Goal: Task Accomplishment & Management: Manage account settings

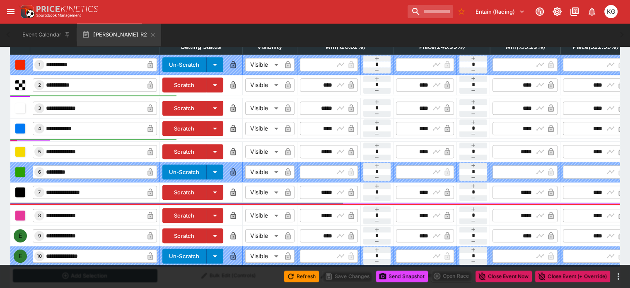
scroll to position [249, 0]
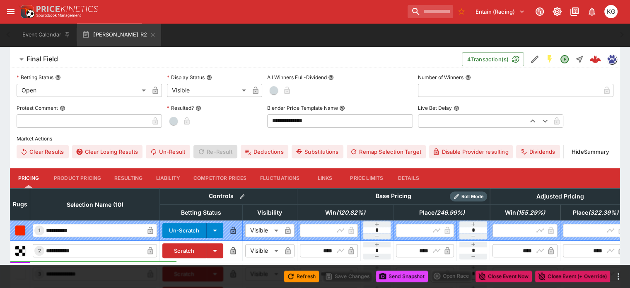
click at [417, 168] on button "Details" at bounding box center [408, 178] width 37 height 20
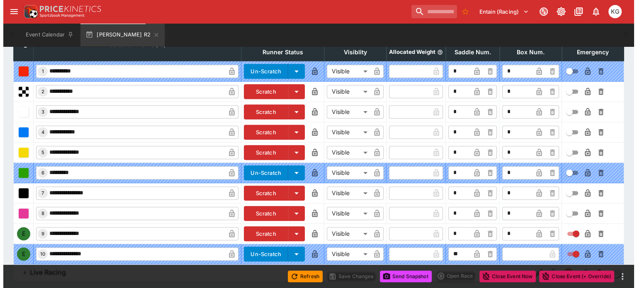
scroll to position [410, 0]
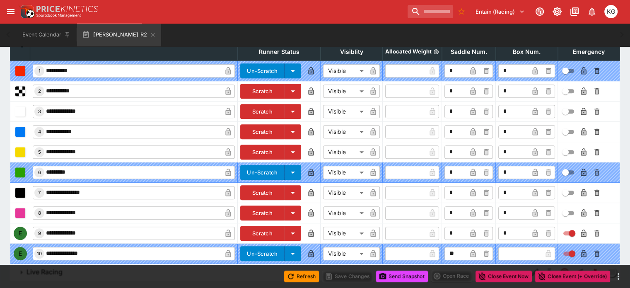
click at [533, 230] on icon "button" at bounding box center [535, 233] width 5 height 7
click at [582, 233] on icon "button" at bounding box center [584, 234] width 4 height 3
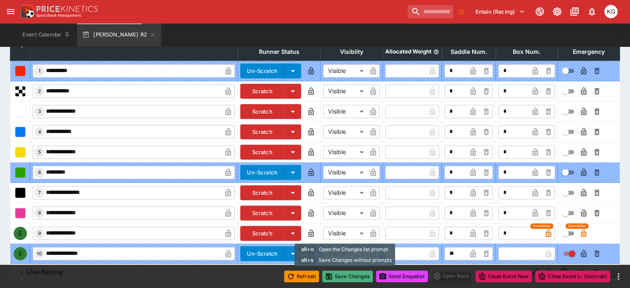
click at [350, 273] on button "Save Changes" at bounding box center [347, 277] width 51 height 12
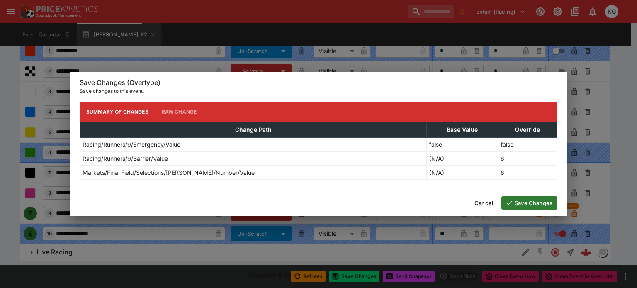
click at [525, 200] on button "Save Changes" at bounding box center [529, 202] width 56 height 13
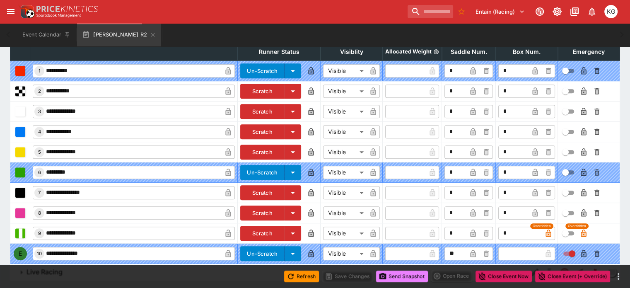
click at [403, 276] on button "Send Snapshot" at bounding box center [402, 277] width 52 height 12
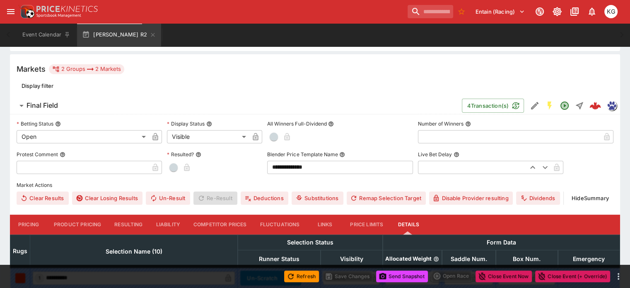
scroll to position [0, 0]
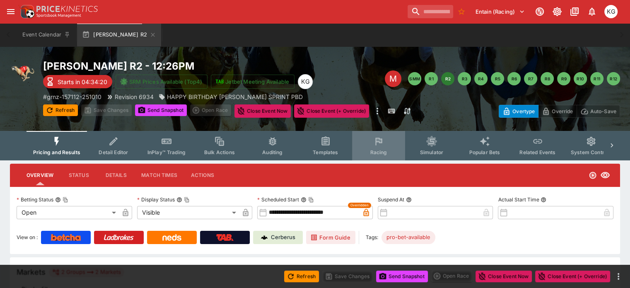
click at [387, 153] on span "Racing" at bounding box center [378, 152] width 17 height 6
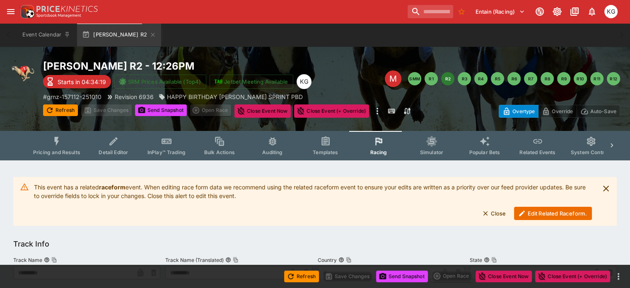
click at [545, 215] on button "Edit Related Raceform." at bounding box center [553, 213] width 78 height 13
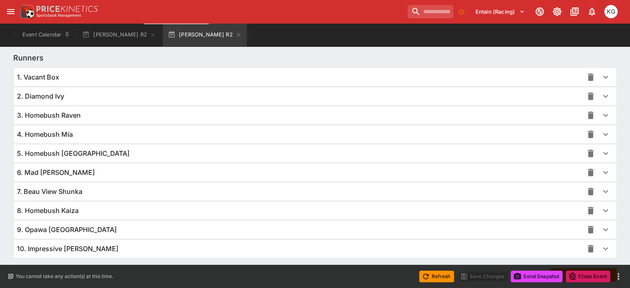
scroll to position [582, 0]
click at [601, 225] on icon "button" at bounding box center [606, 230] width 10 height 10
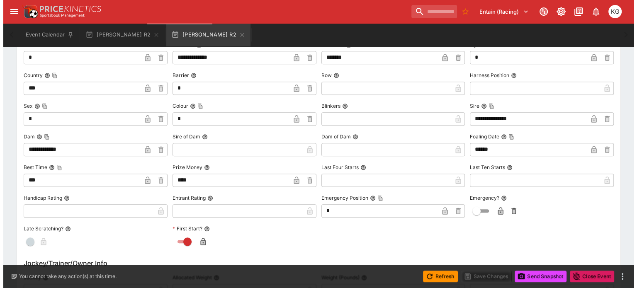
scroll to position [831, 0]
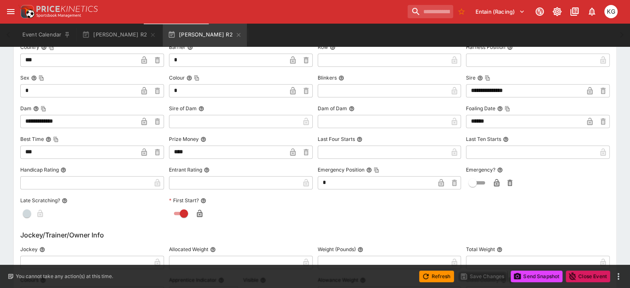
click at [495, 183] on icon "button" at bounding box center [497, 183] width 4 height 3
click at [483, 274] on button "Save Changes" at bounding box center [483, 277] width 51 height 12
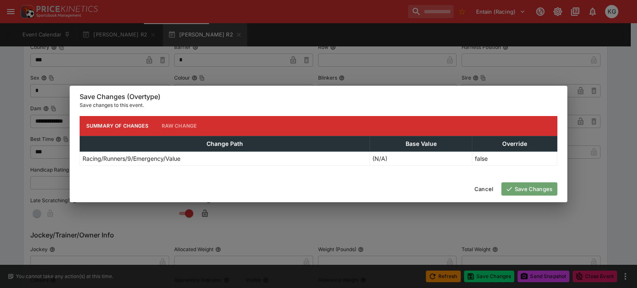
click at [539, 191] on button "Save Changes" at bounding box center [529, 188] width 56 height 13
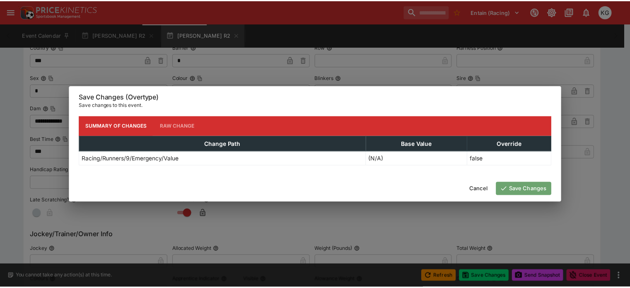
scroll to position [0, 0]
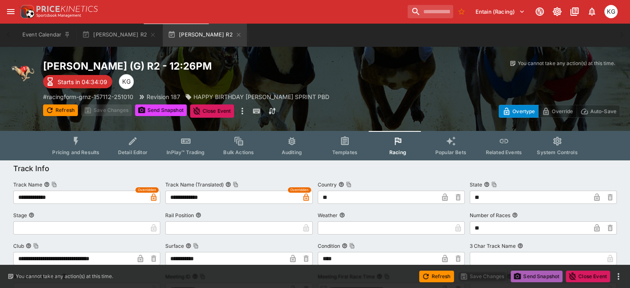
click at [528, 274] on button "Send Snapshot" at bounding box center [537, 277] width 52 height 12
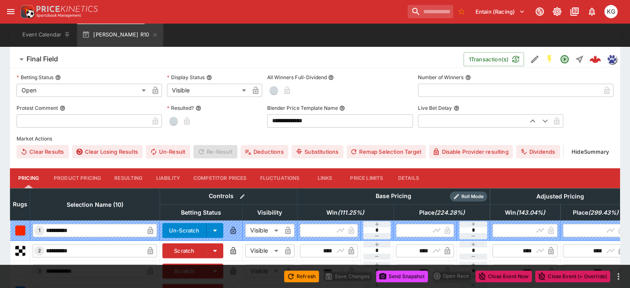
scroll to position [250, 0]
click at [419, 168] on button "Details" at bounding box center [408, 178] width 37 height 20
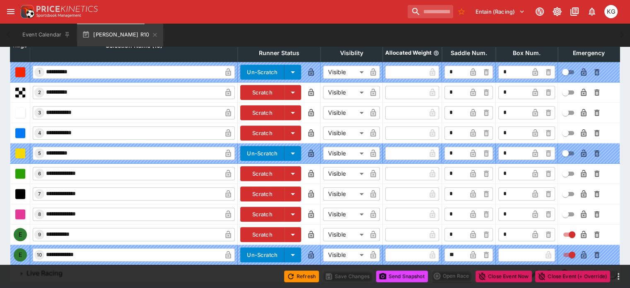
scroll to position [410, 0]
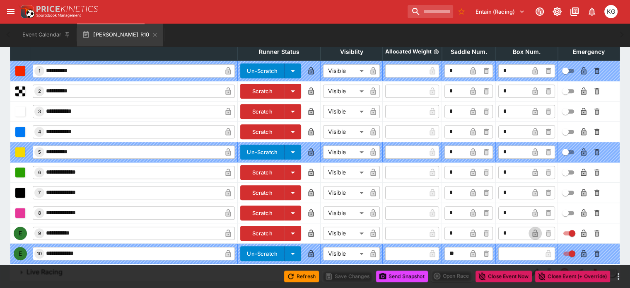
click at [531, 229] on icon "button" at bounding box center [535, 233] width 8 height 8
click at [580, 229] on icon "button" at bounding box center [584, 233] width 8 height 8
click at [357, 275] on button "Save Changes" at bounding box center [347, 277] width 51 height 12
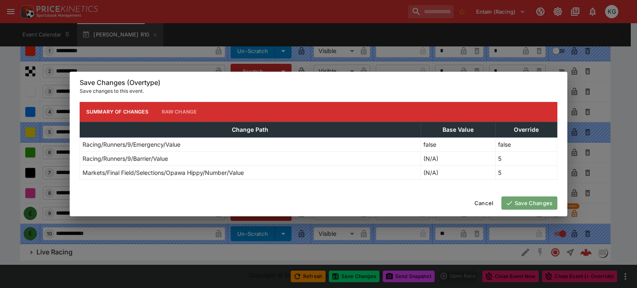
click at [521, 205] on button "Save Changes" at bounding box center [529, 202] width 56 height 13
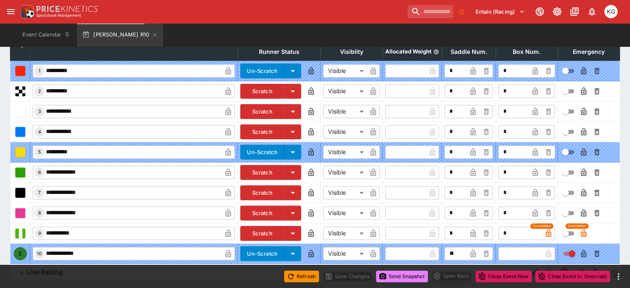
click at [407, 278] on button "Send Snapshot" at bounding box center [402, 277] width 52 height 12
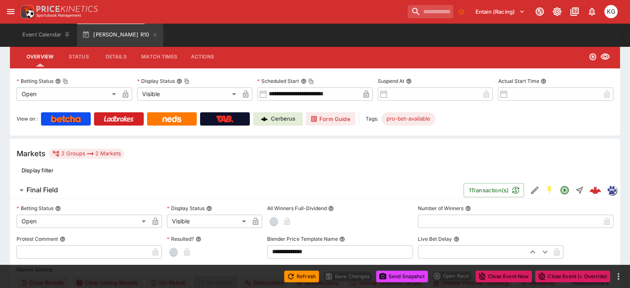
scroll to position [0, 0]
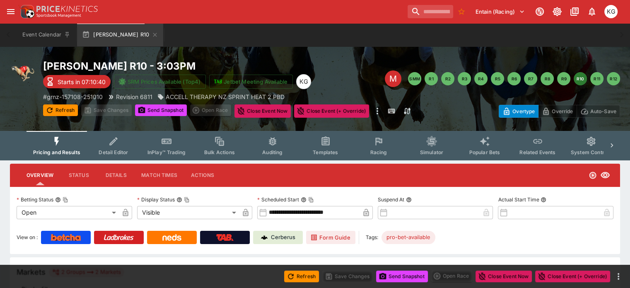
click at [390, 149] on button "Racing" at bounding box center [378, 145] width 53 height 29
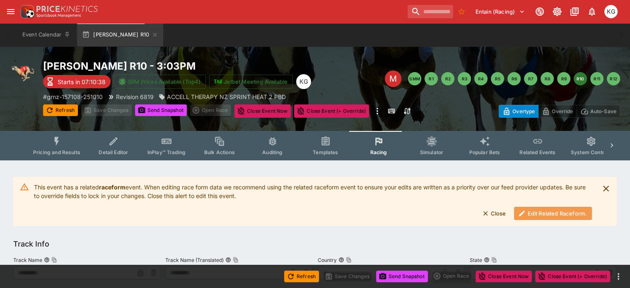
click at [556, 217] on button "Edit Related Raceform." at bounding box center [553, 213] width 78 height 13
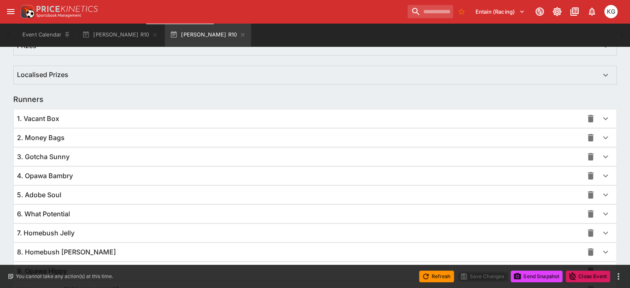
scroll to position [604, 0]
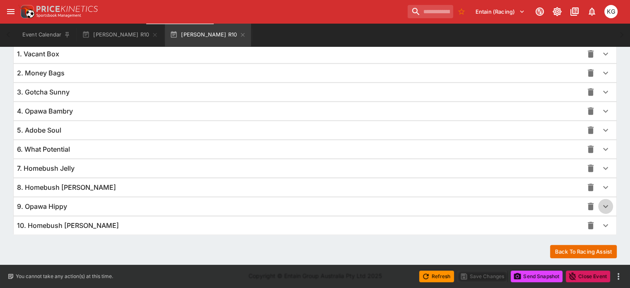
click at [604, 205] on icon "button" at bounding box center [606, 206] width 5 height 3
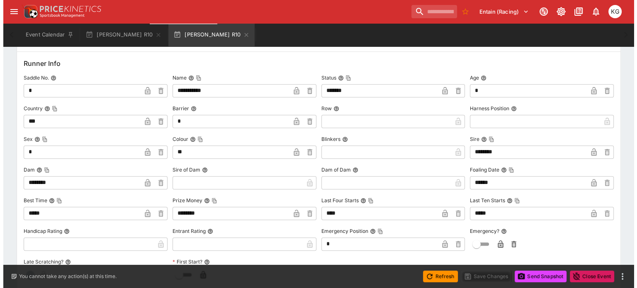
scroll to position [771, 0]
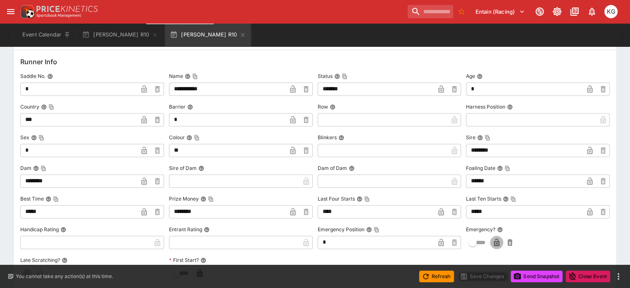
click at [496, 240] on button "button" at bounding box center [496, 242] width 13 height 13
click at [488, 278] on button "Save Changes" at bounding box center [483, 277] width 51 height 12
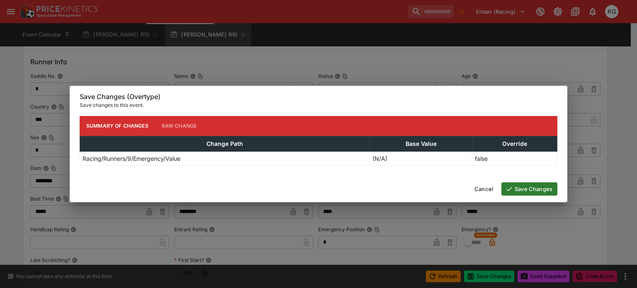
click at [535, 185] on button "Save Changes" at bounding box center [529, 188] width 56 height 13
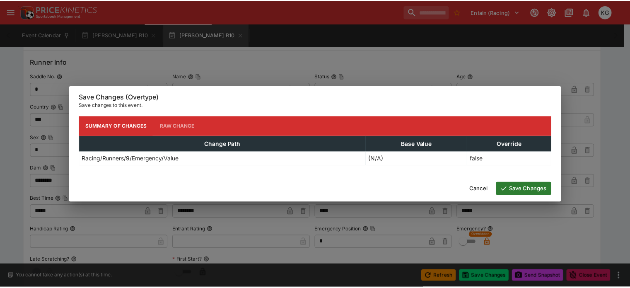
scroll to position [0, 0]
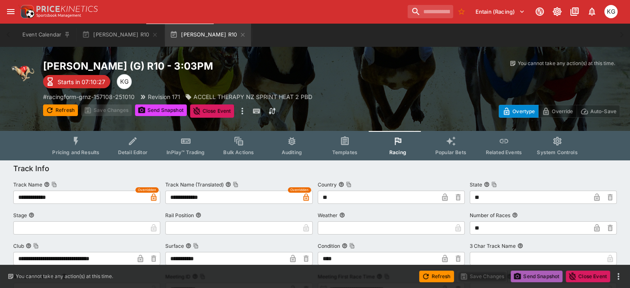
click at [536, 275] on button "Send Snapshot" at bounding box center [537, 277] width 52 height 12
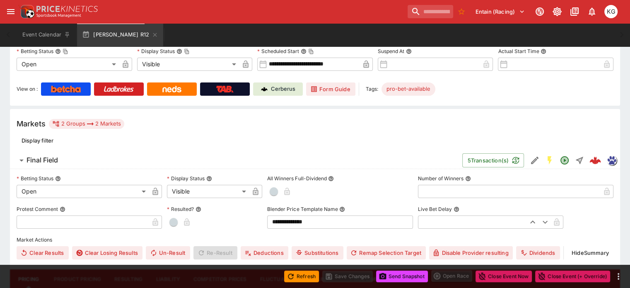
scroll to position [166, 0]
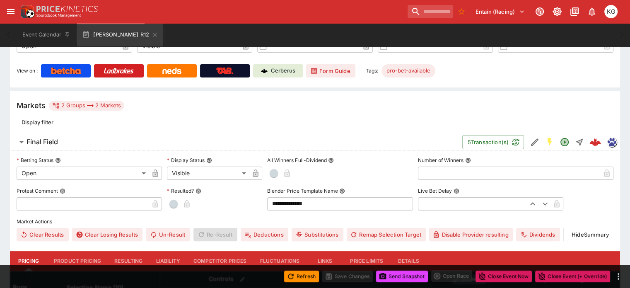
click at [424, 251] on button "Details" at bounding box center [408, 261] width 37 height 20
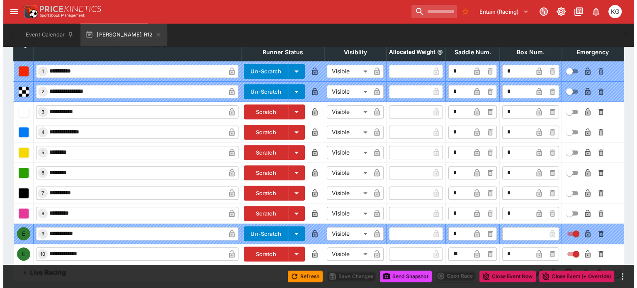
scroll to position [410, 0]
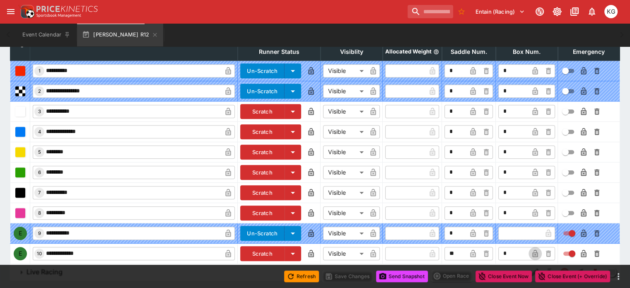
click at [533, 250] on icon "button" at bounding box center [535, 253] width 5 height 7
click at [580, 250] on icon "button" at bounding box center [584, 254] width 8 height 8
click at [354, 277] on button "Save Changes" at bounding box center [347, 277] width 51 height 12
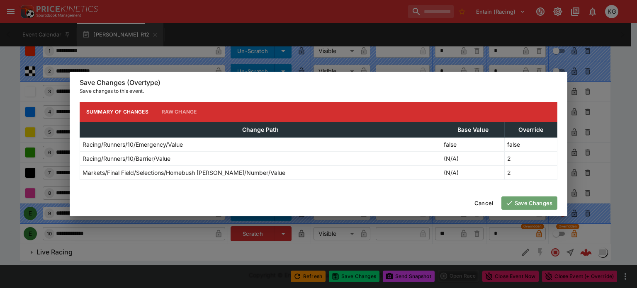
click at [530, 202] on button "Save Changes" at bounding box center [529, 202] width 56 height 13
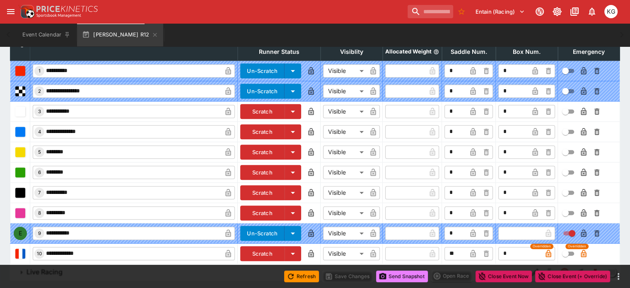
click at [396, 276] on button "Send Snapshot" at bounding box center [402, 277] width 52 height 12
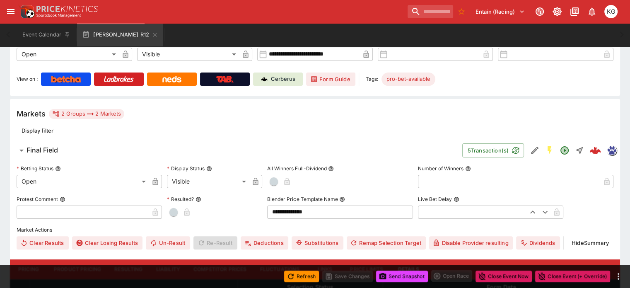
scroll to position [79, 0]
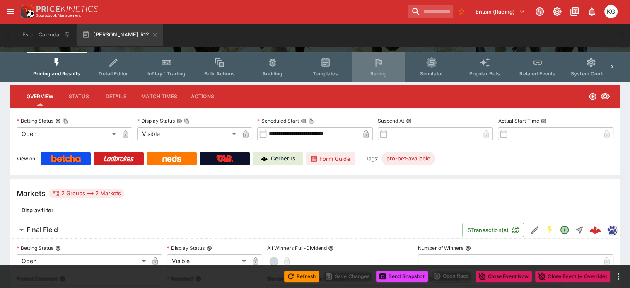
click at [380, 76] on span "Racing" at bounding box center [378, 73] width 17 height 6
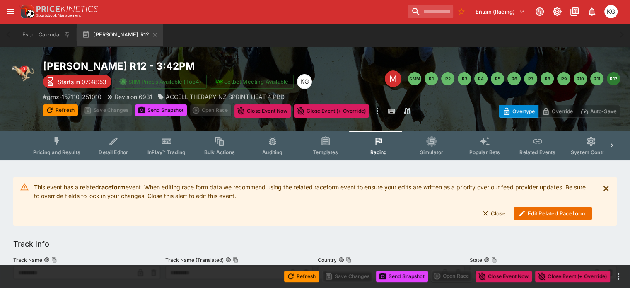
click at [535, 213] on button "Edit Related Raceform." at bounding box center [553, 213] width 78 height 13
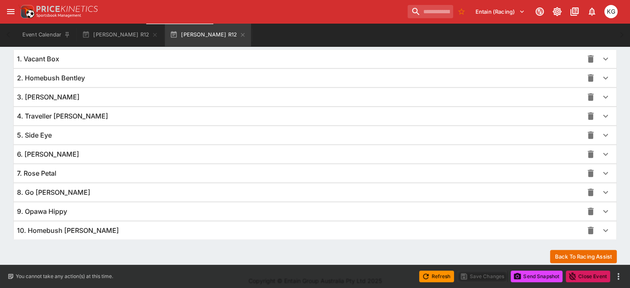
scroll to position [604, 0]
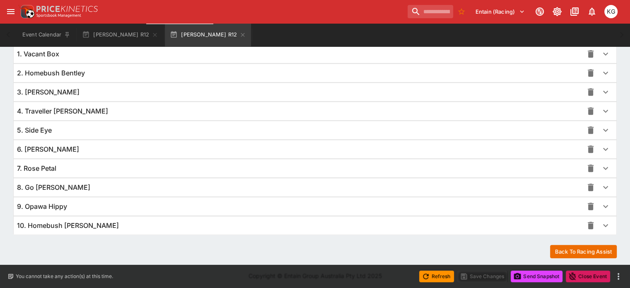
click at [601, 228] on icon "button" at bounding box center [606, 226] width 10 height 10
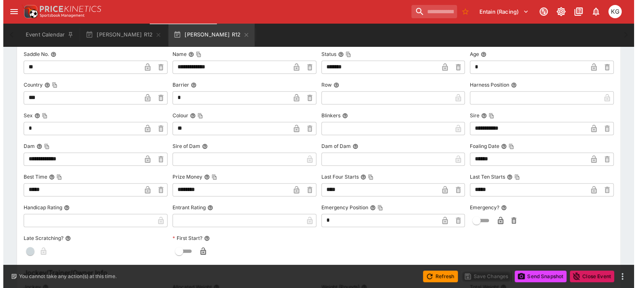
scroll to position [811, 0]
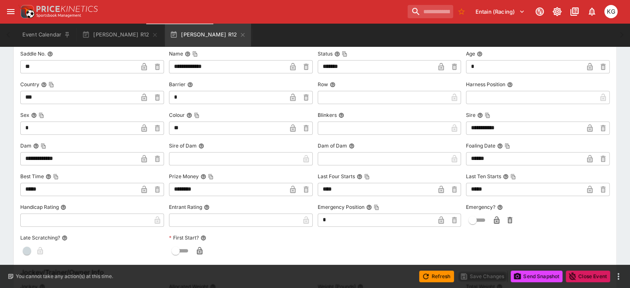
click at [493, 217] on icon "button" at bounding box center [497, 220] width 8 height 8
click at [494, 274] on button "Save Changes" at bounding box center [483, 277] width 51 height 12
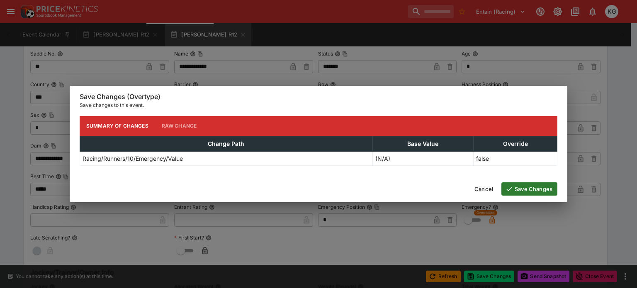
click at [531, 188] on button "Save Changes" at bounding box center [529, 188] width 56 height 13
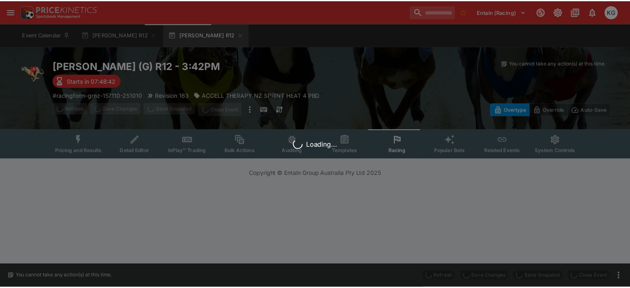
scroll to position [0, 0]
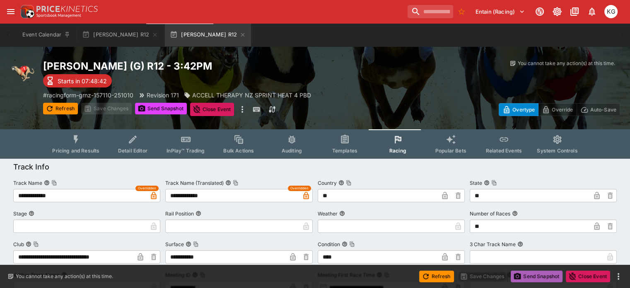
click at [529, 277] on button "Send Snapshot" at bounding box center [537, 277] width 52 height 12
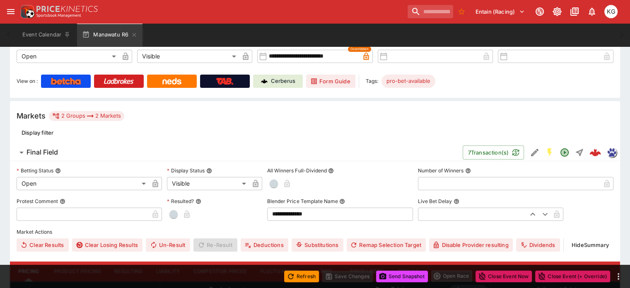
scroll to position [166, 0]
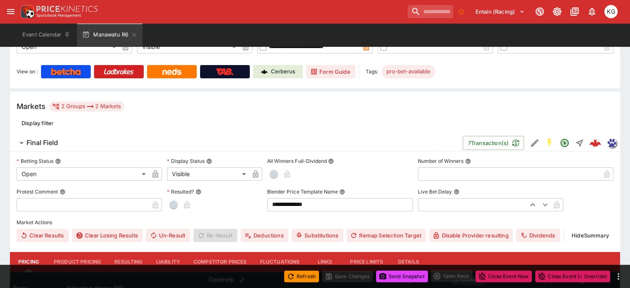
click at [418, 252] on button "Details" at bounding box center [408, 262] width 37 height 20
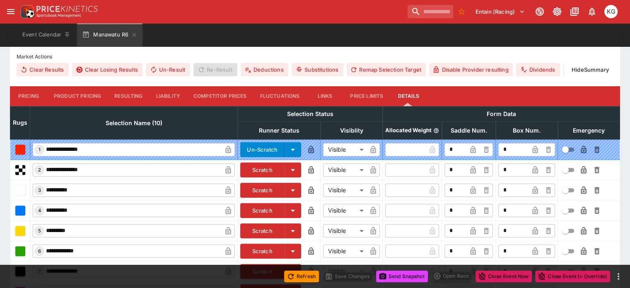
scroll to position [410, 0]
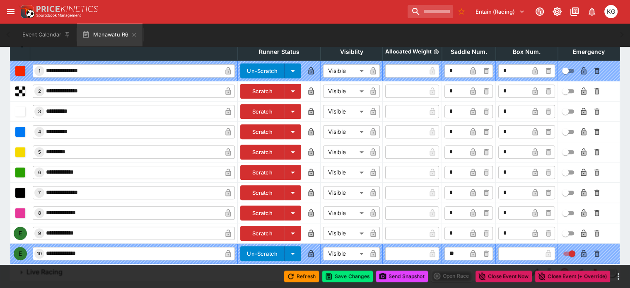
click at [533, 230] on icon "button" at bounding box center [535, 233] width 5 height 7
click at [580, 229] on icon "button" at bounding box center [584, 233] width 8 height 8
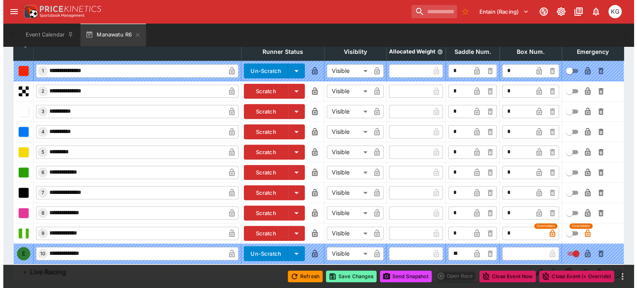
scroll to position [409, 0]
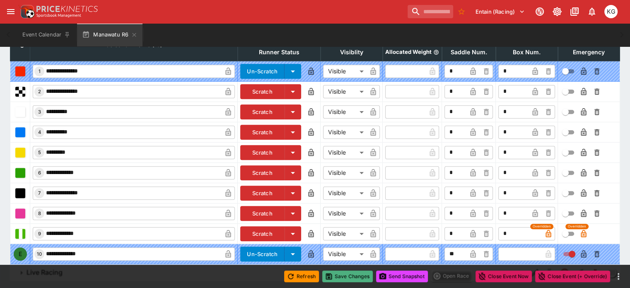
click at [344, 275] on button "Save Changes" at bounding box center [347, 277] width 51 height 12
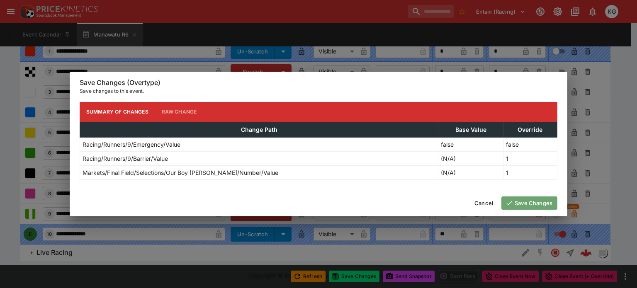
click at [531, 199] on button "Save Changes" at bounding box center [529, 202] width 56 height 13
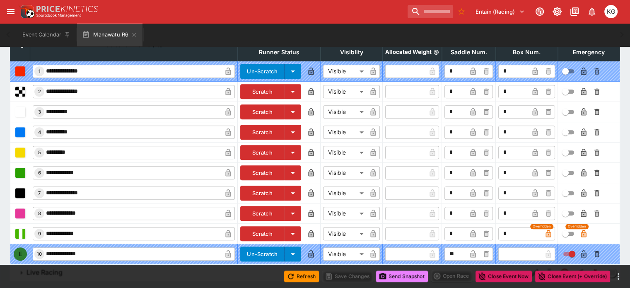
click at [412, 276] on button "Send Snapshot" at bounding box center [402, 277] width 52 height 12
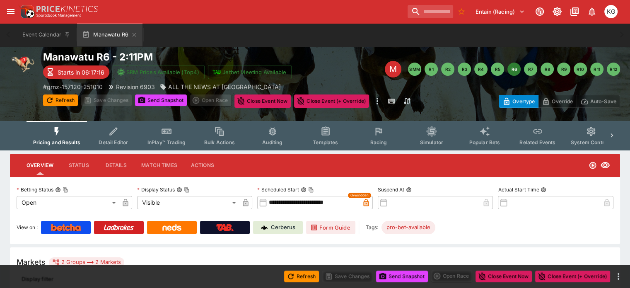
scroll to position [0, 0]
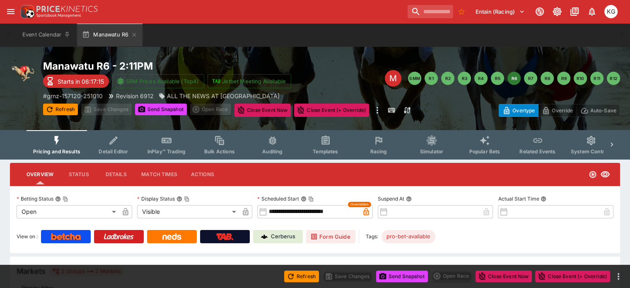
click at [387, 151] on span "Racing" at bounding box center [378, 151] width 17 height 6
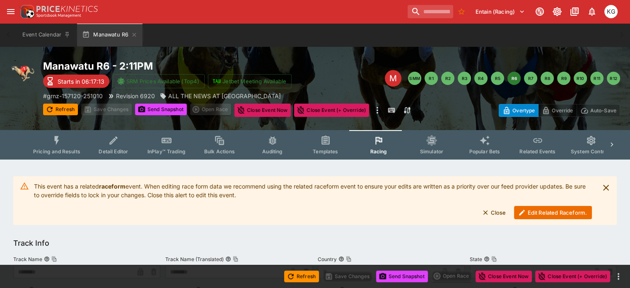
click at [535, 210] on button "Edit Related Raceform." at bounding box center [553, 212] width 78 height 13
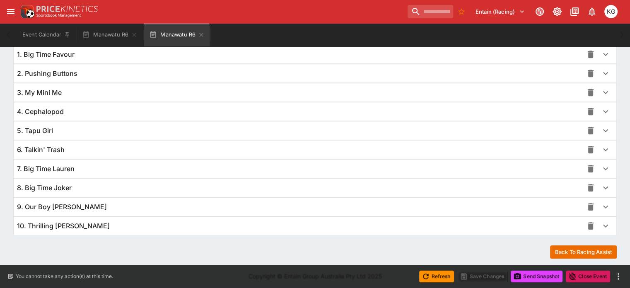
scroll to position [604, 0]
type input "****"
click at [604, 205] on icon "button" at bounding box center [606, 206] width 5 height 3
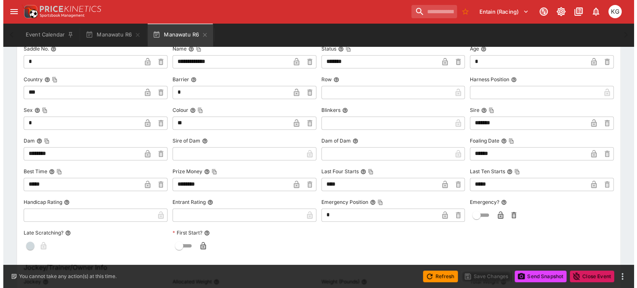
scroll to position [812, 0]
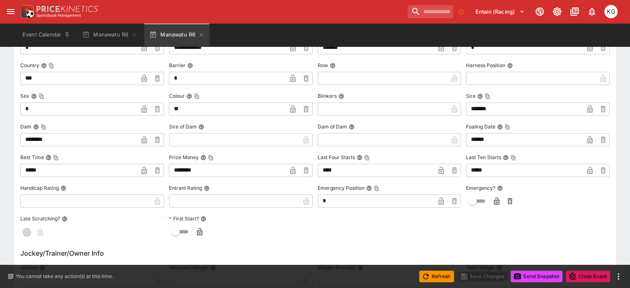
click at [495, 197] on icon "button" at bounding box center [497, 200] width 5 height 7
click at [487, 279] on button "Save Changes" at bounding box center [483, 277] width 51 height 12
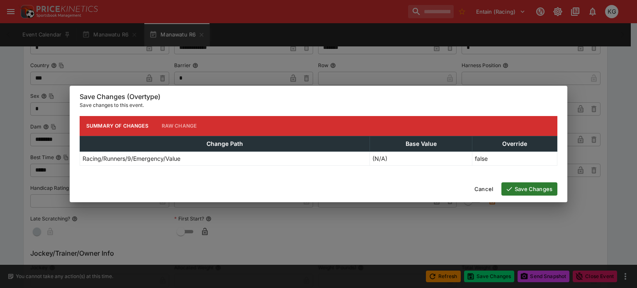
click at [542, 186] on button "Save Changes" at bounding box center [529, 188] width 56 height 13
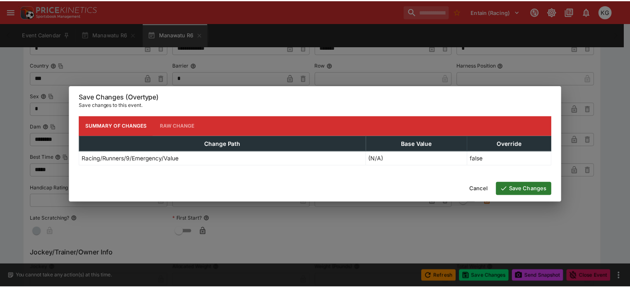
scroll to position [0, 0]
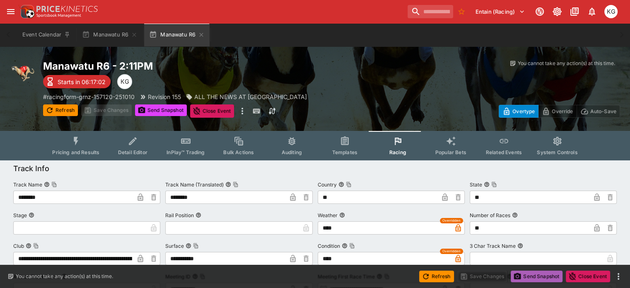
click at [531, 275] on button "Send Snapshot" at bounding box center [537, 277] width 52 height 12
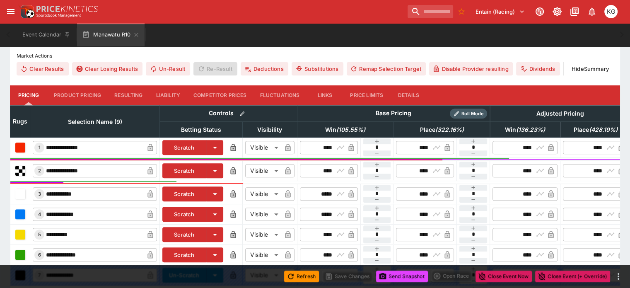
scroll to position [211, 0]
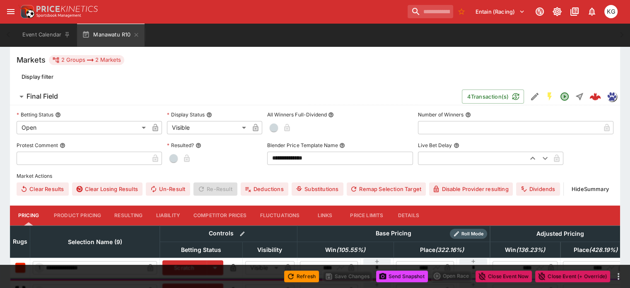
click at [417, 206] on button "Details" at bounding box center [408, 216] width 37 height 20
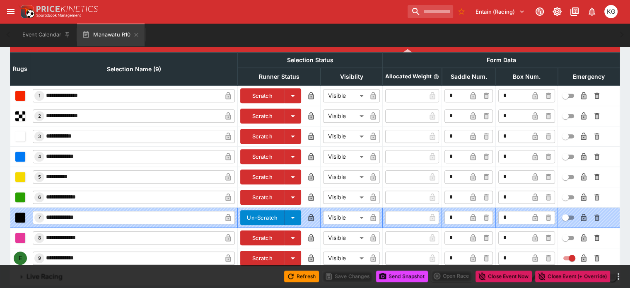
scroll to position [390, 0]
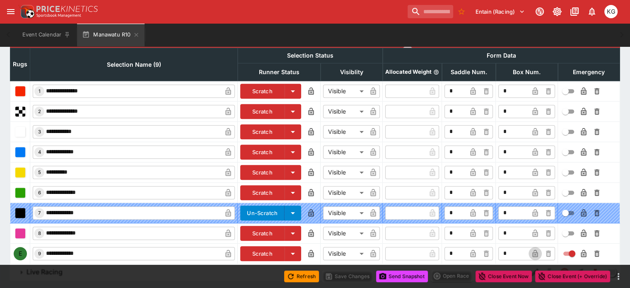
click at [533, 253] on icon "button" at bounding box center [535, 254] width 4 height 3
click at [580, 250] on icon "button" at bounding box center [584, 254] width 8 height 8
click at [356, 273] on button "Save Changes" at bounding box center [347, 277] width 51 height 12
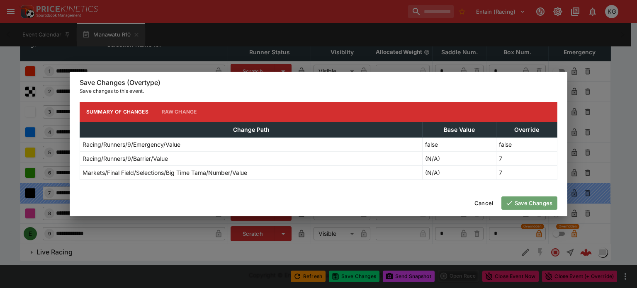
click at [528, 200] on button "Save Changes" at bounding box center [529, 202] width 56 height 13
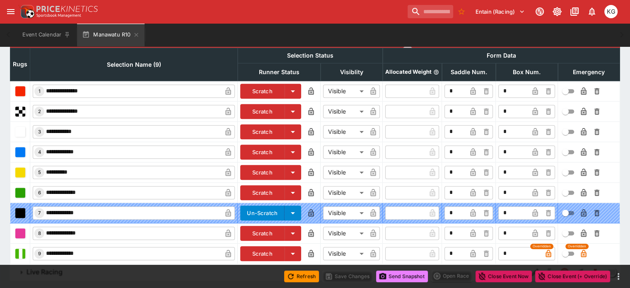
click at [408, 275] on button "Send Snapshot" at bounding box center [402, 277] width 52 height 12
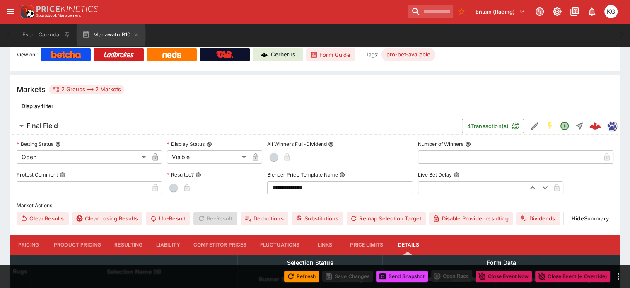
scroll to position [17, 0]
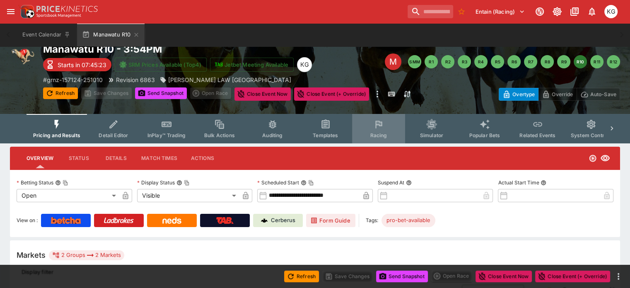
click at [387, 135] on span "Racing" at bounding box center [378, 135] width 17 height 6
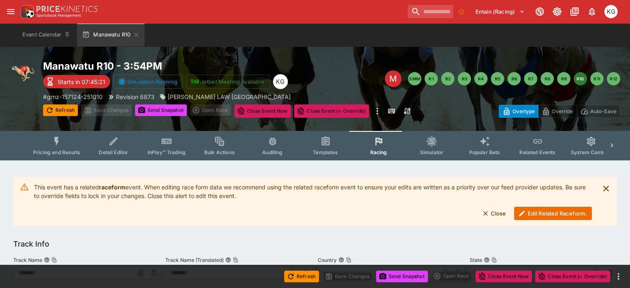
click at [555, 214] on button "Edit Related Raceform." at bounding box center [553, 213] width 78 height 13
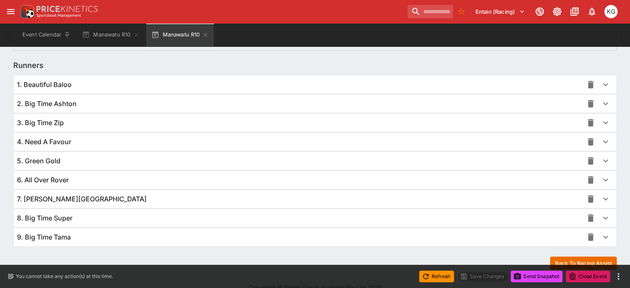
scroll to position [580, 0]
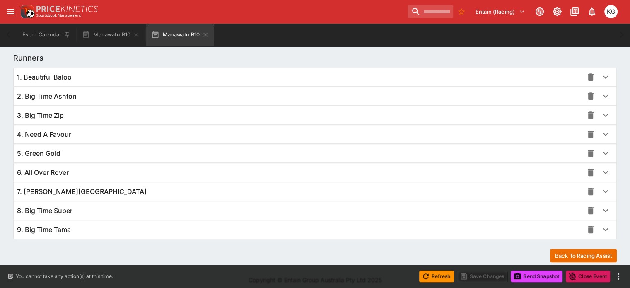
click at [601, 225] on icon "button" at bounding box center [606, 230] width 10 height 10
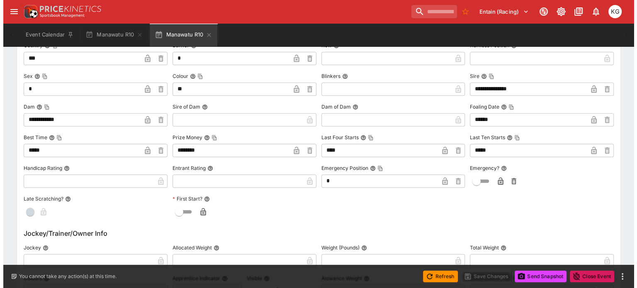
scroll to position [831, 0]
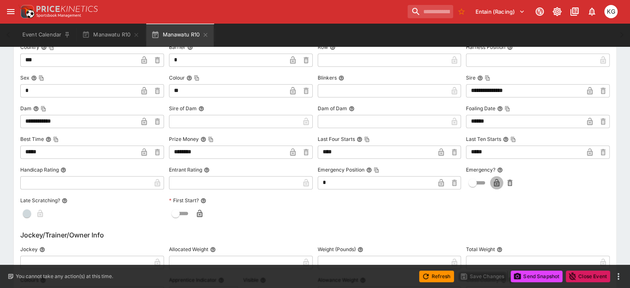
click at [495, 179] on icon "button" at bounding box center [497, 183] width 8 height 8
click at [484, 277] on button "Save Changes" at bounding box center [483, 277] width 51 height 12
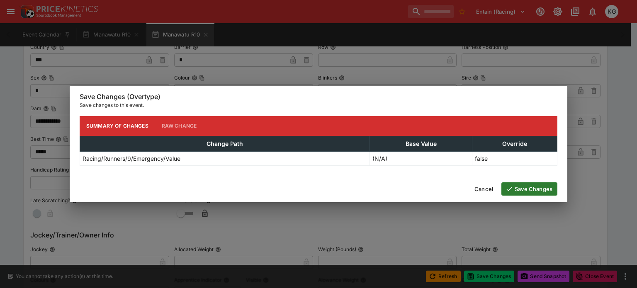
click at [534, 188] on button "Save Changes" at bounding box center [529, 188] width 56 height 13
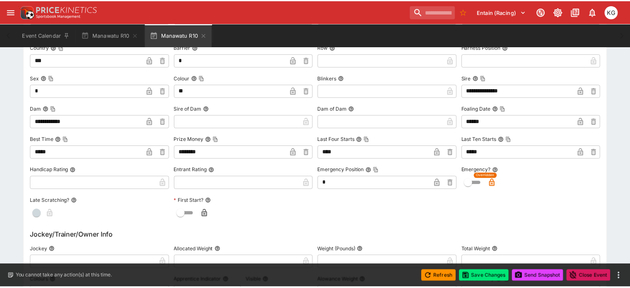
scroll to position [0, 0]
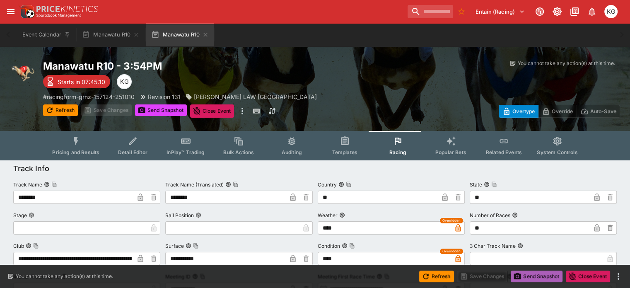
click at [540, 271] on button "Send Snapshot" at bounding box center [537, 277] width 52 height 12
